Goal: Task Accomplishment & Management: Use online tool/utility

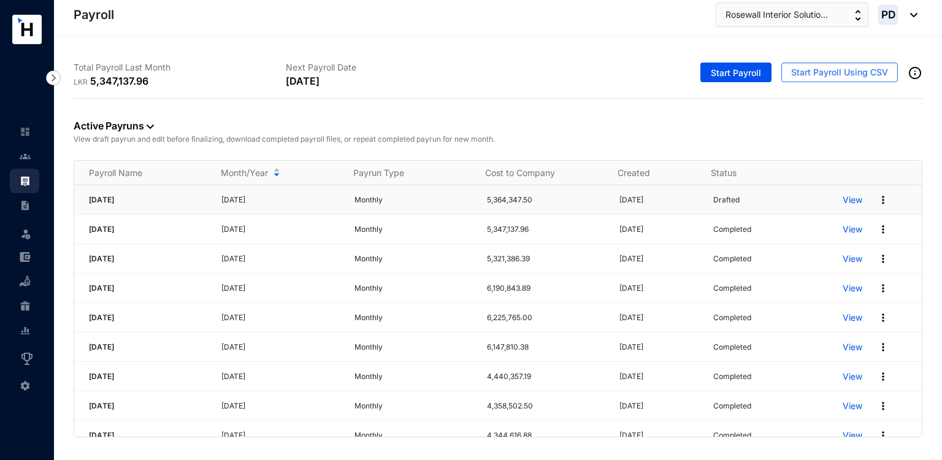
click at [843, 194] on p "View" at bounding box center [853, 200] width 20 height 12
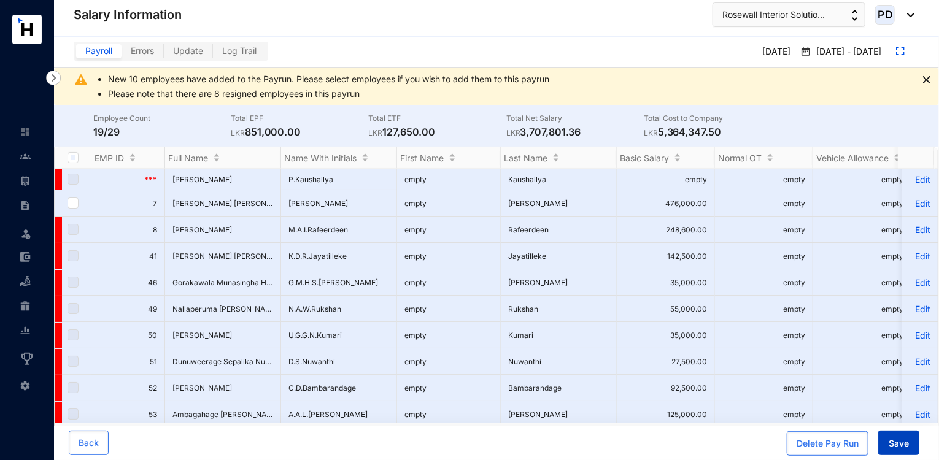
click at [885, 442] on button "Save" at bounding box center [898, 443] width 41 height 25
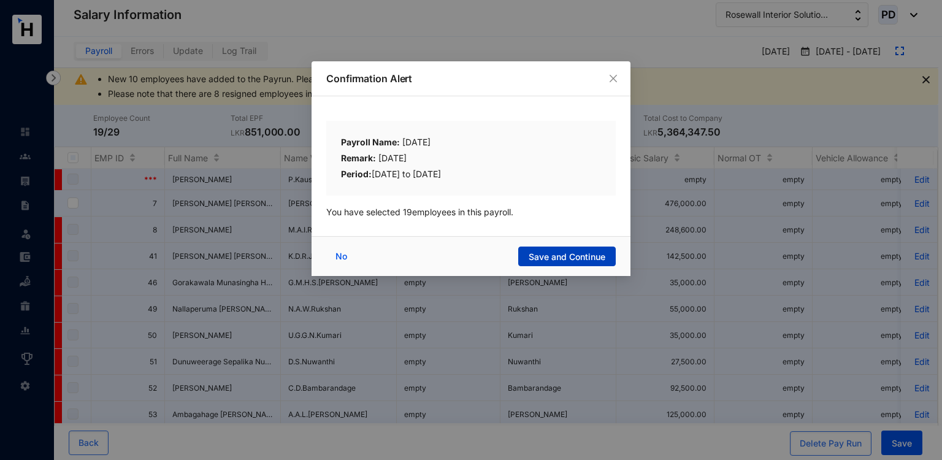
click at [572, 251] on span "Save and Continue" at bounding box center [567, 257] width 77 height 12
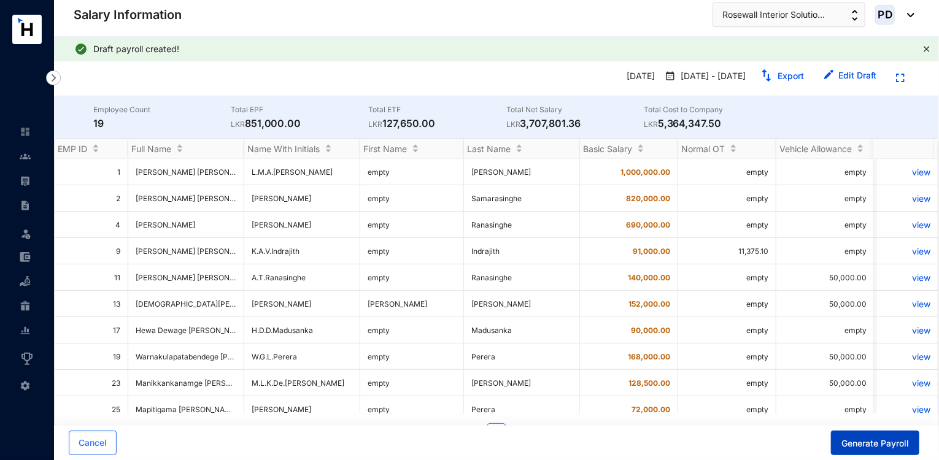
click at [867, 444] on span "Generate Payroll" at bounding box center [874, 443] width 67 height 12
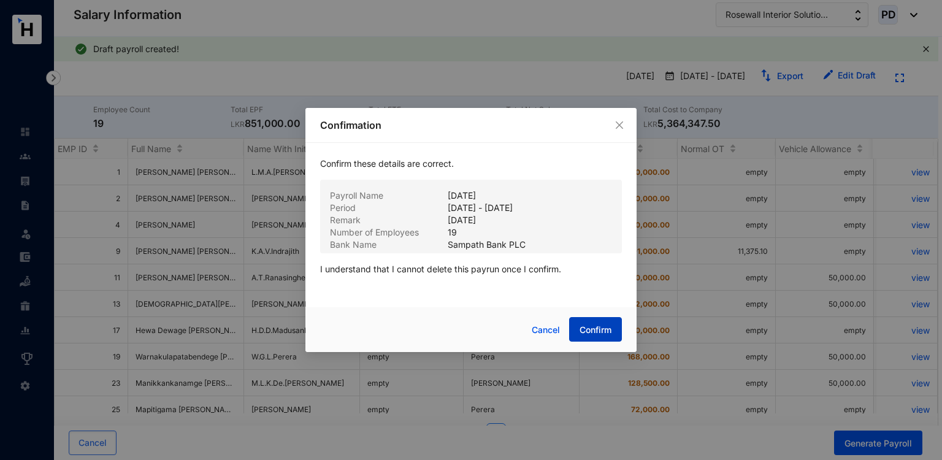
click at [590, 324] on span "Confirm" at bounding box center [596, 330] width 32 height 12
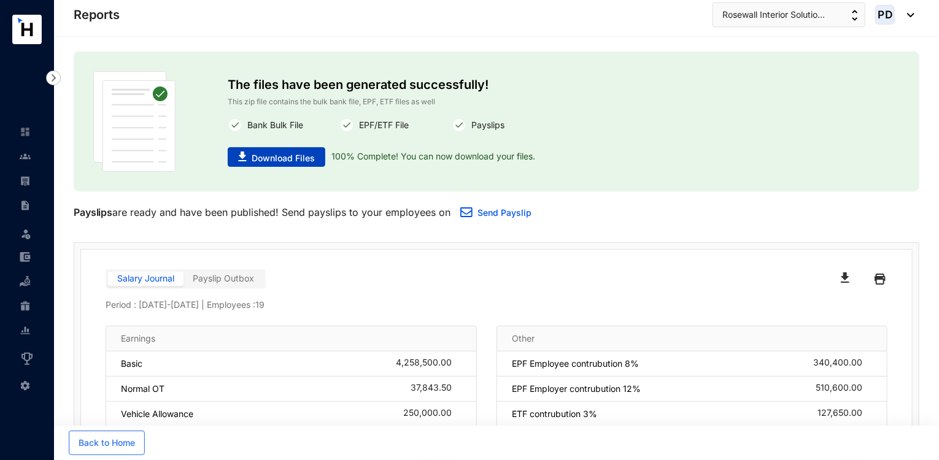
click at [294, 163] on span "Download Files" at bounding box center [282, 158] width 63 height 12
